Goal: Information Seeking & Learning: Learn about a topic

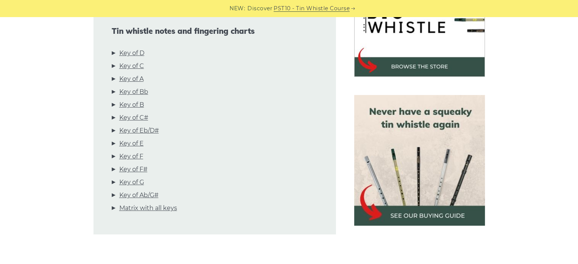
scroll to position [272, 0]
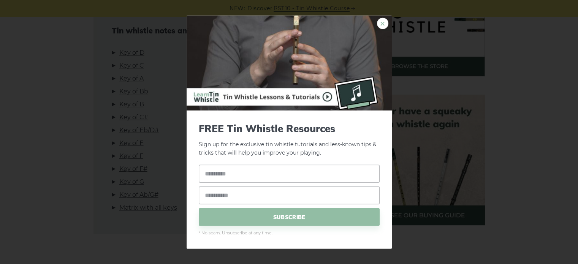
click at [384, 25] on link "×" at bounding box center [382, 22] width 11 height 11
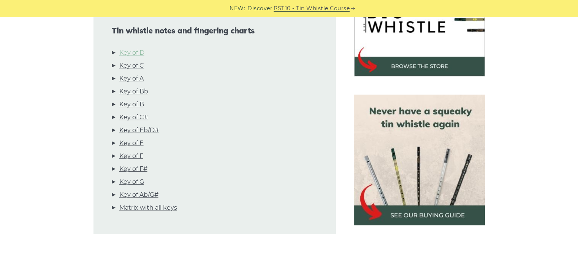
click at [128, 52] on link "Key of D" at bounding box center [131, 53] width 25 height 10
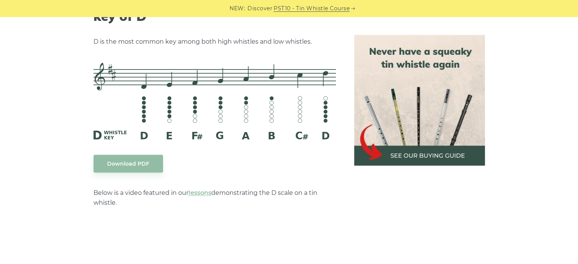
scroll to position [1219, 0]
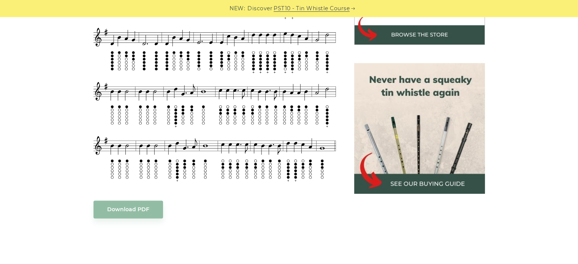
click at [521, 190] on div "Sheet music notes and tab to play Jingle Bells on a tin whistle (penny whistle)…" at bounding box center [289, 192] width 465 height 556
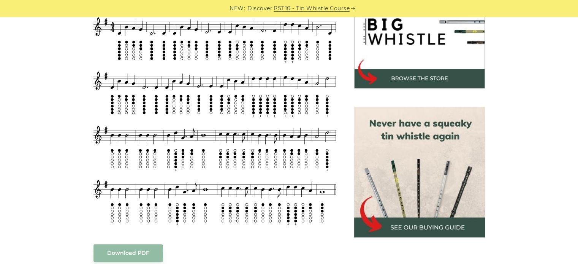
scroll to position [260, 0]
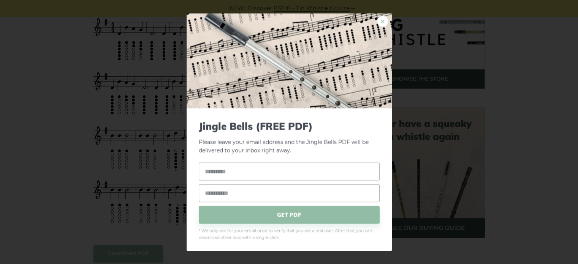
click at [377, 19] on link "×" at bounding box center [382, 21] width 11 height 11
